Goal: Task Accomplishment & Management: Manage account settings

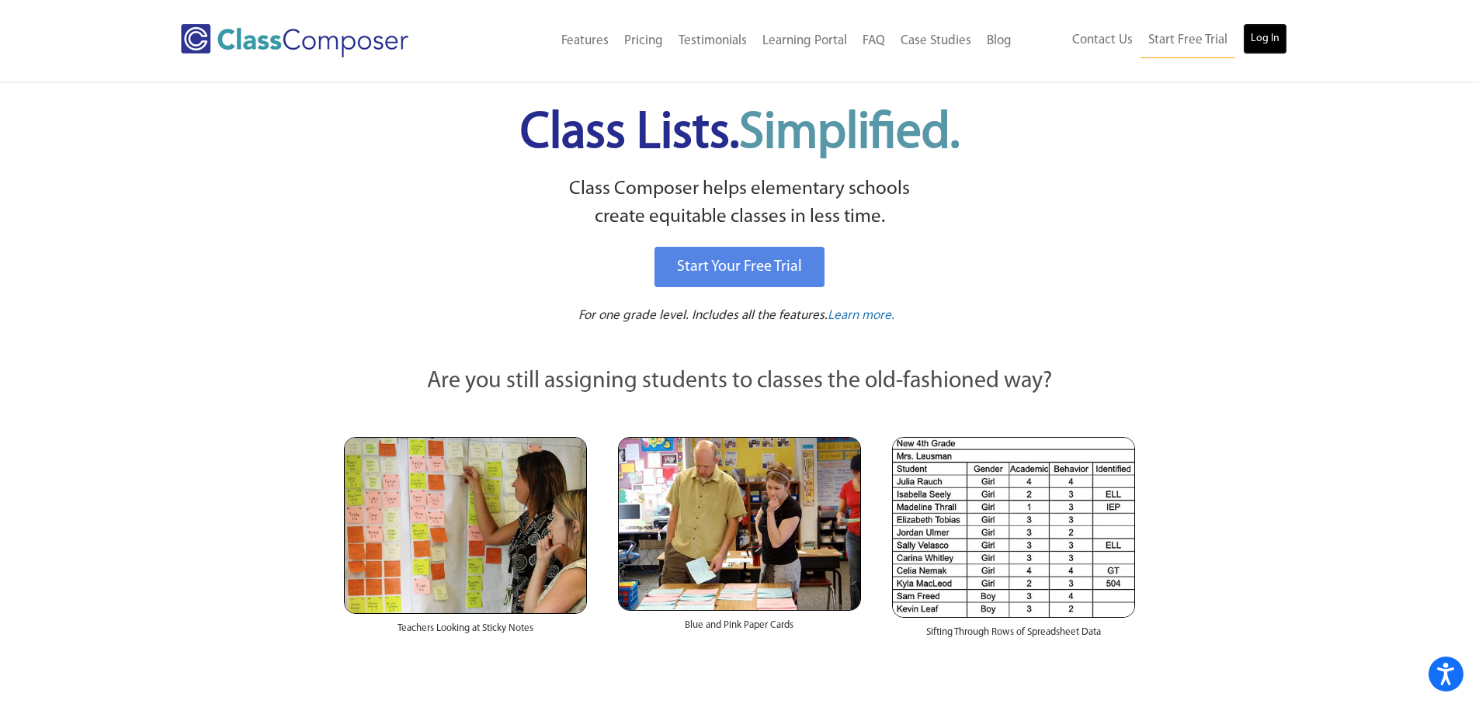
click at [1261, 47] on link "Log In" at bounding box center [1265, 38] width 44 height 31
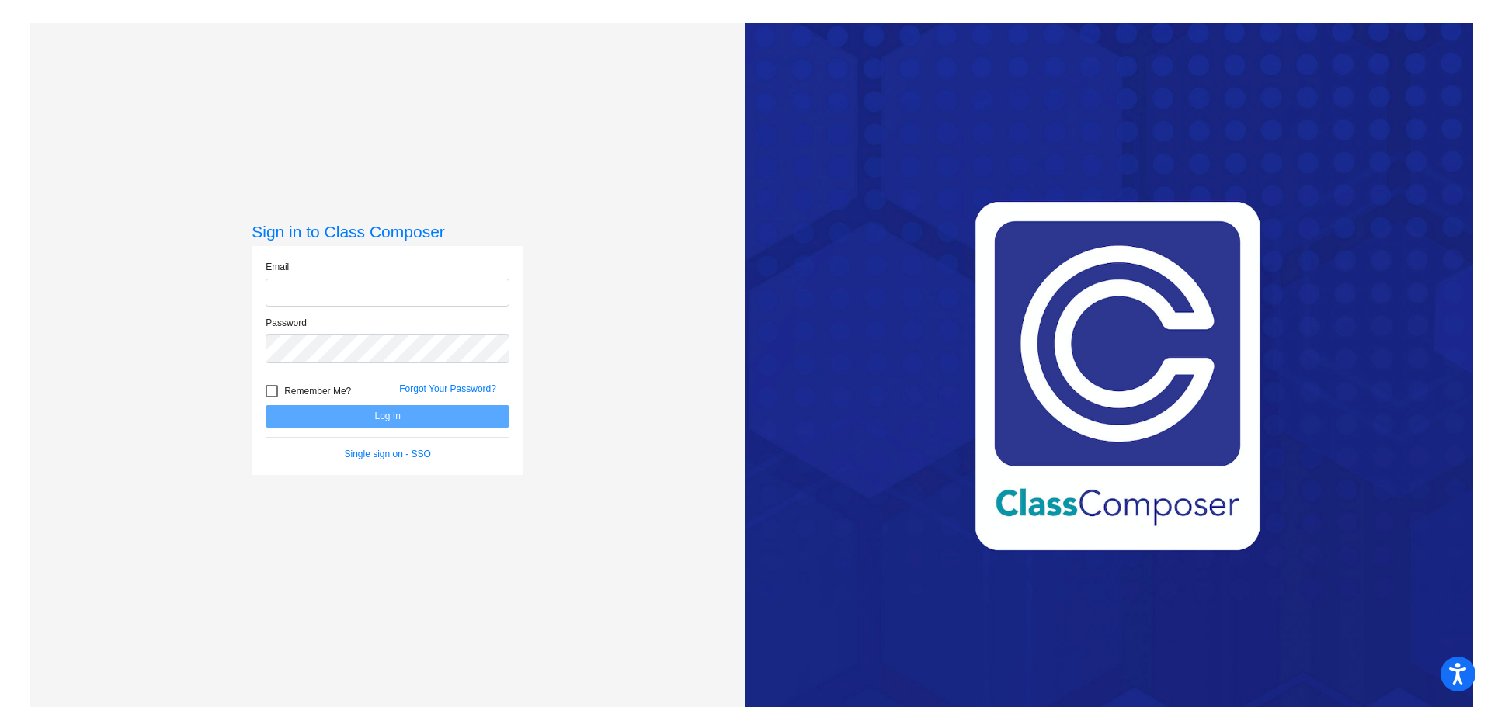
type input "mmangels@psd267.org"
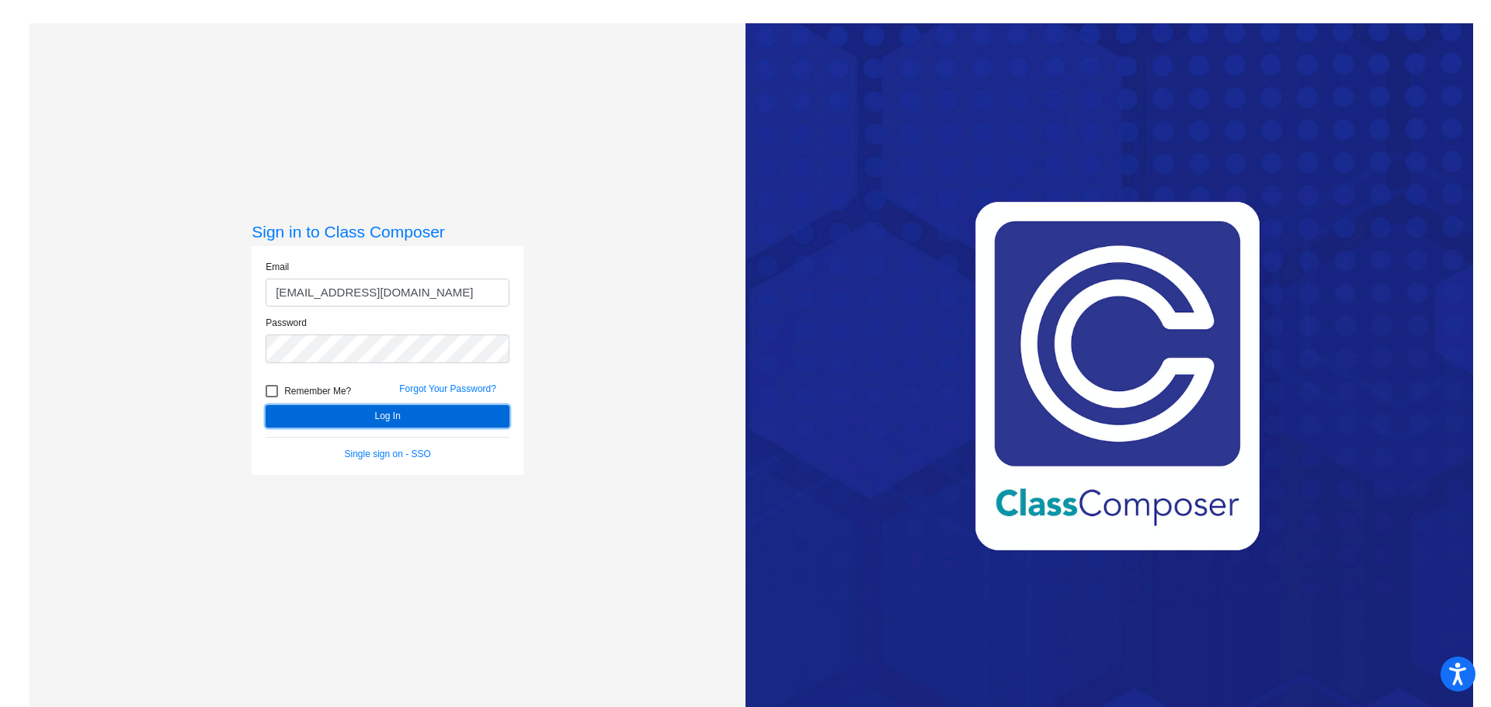
click at [371, 420] on button "Log In" at bounding box center [388, 416] width 244 height 23
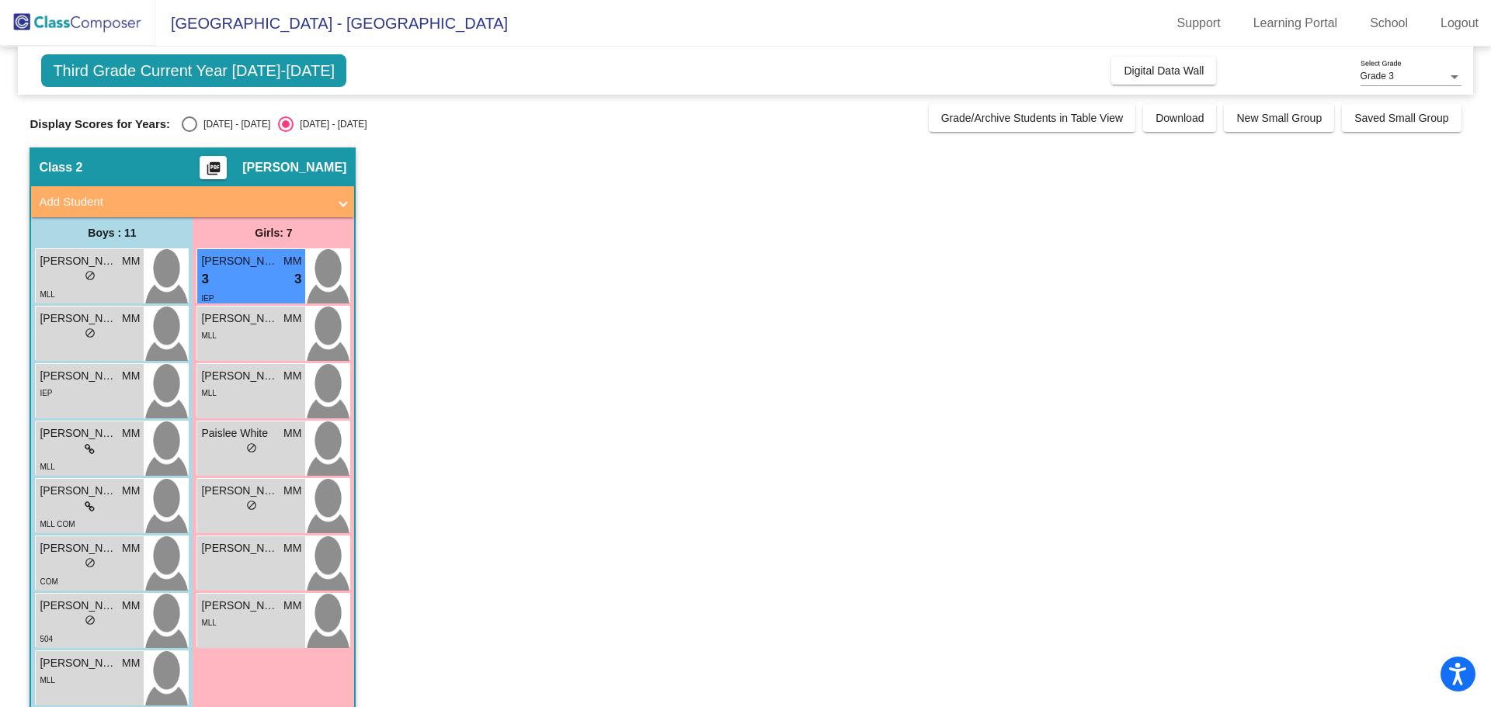
click at [189, 123] on div "Select an option" at bounding box center [190, 124] width 16 height 16
click at [189, 132] on input "2024 - 2025" at bounding box center [189, 132] width 1 height 1
radio input "true"
